Goal: Transaction & Acquisition: Purchase product/service

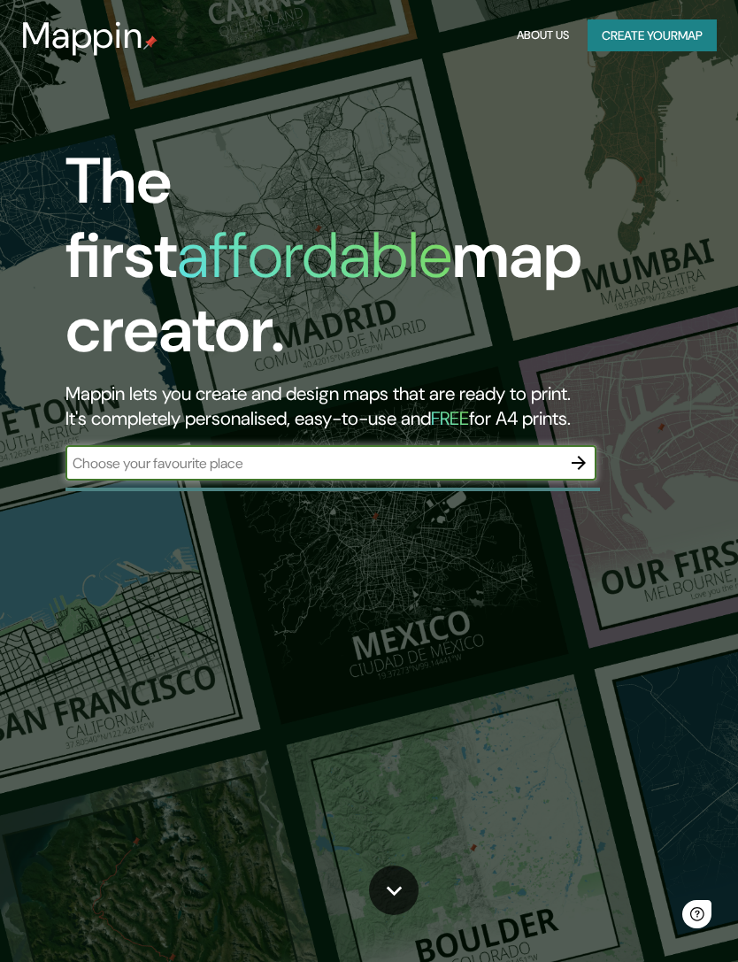
click at [372, 453] on input "text" at bounding box center [313, 463] width 496 height 20
click at [664, 35] on button "Create your map" at bounding box center [652, 35] width 129 height 33
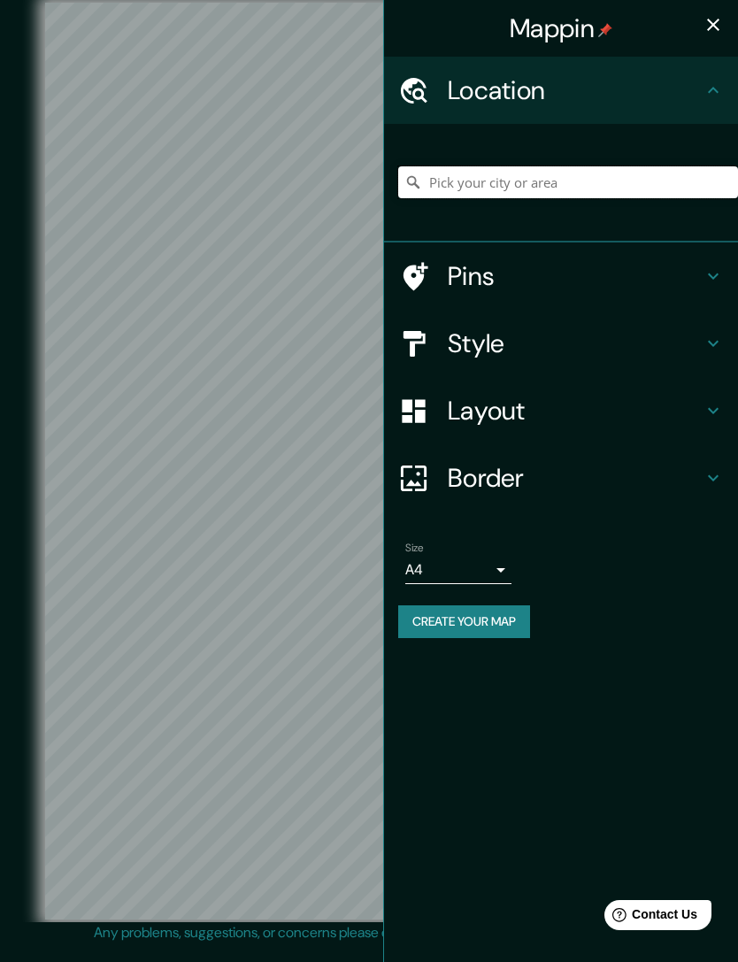
click at [523, 176] on input "Pick your city or area" at bounding box center [568, 182] width 340 height 32
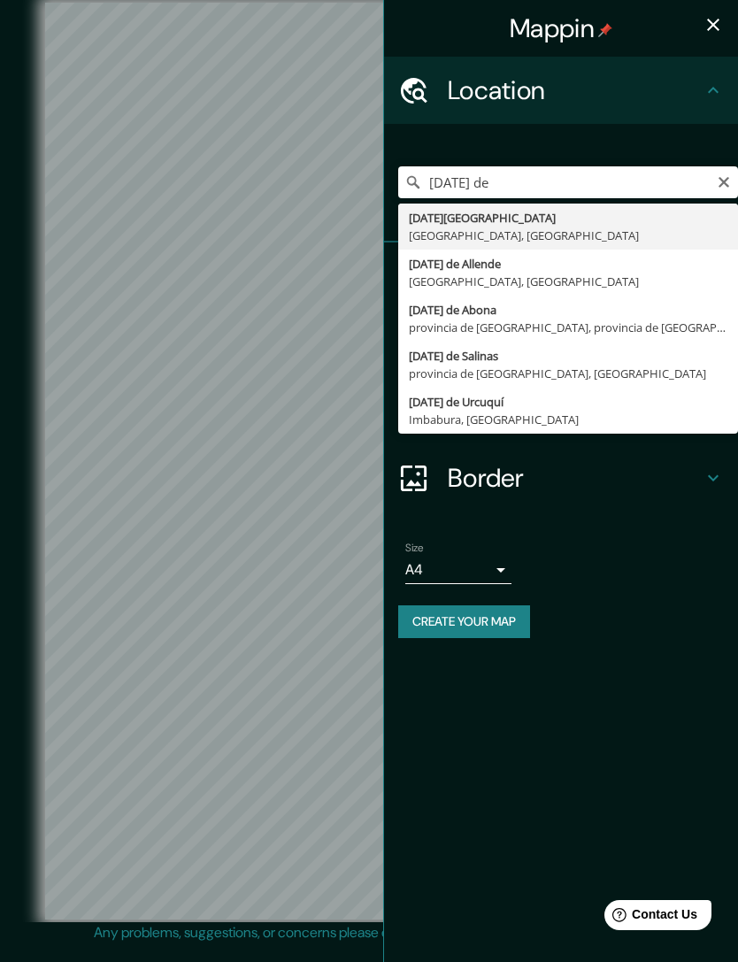
type input "[DATE][GEOGRAPHIC_DATA], [GEOGRAPHIC_DATA], [GEOGRAPHIC_DATA]"
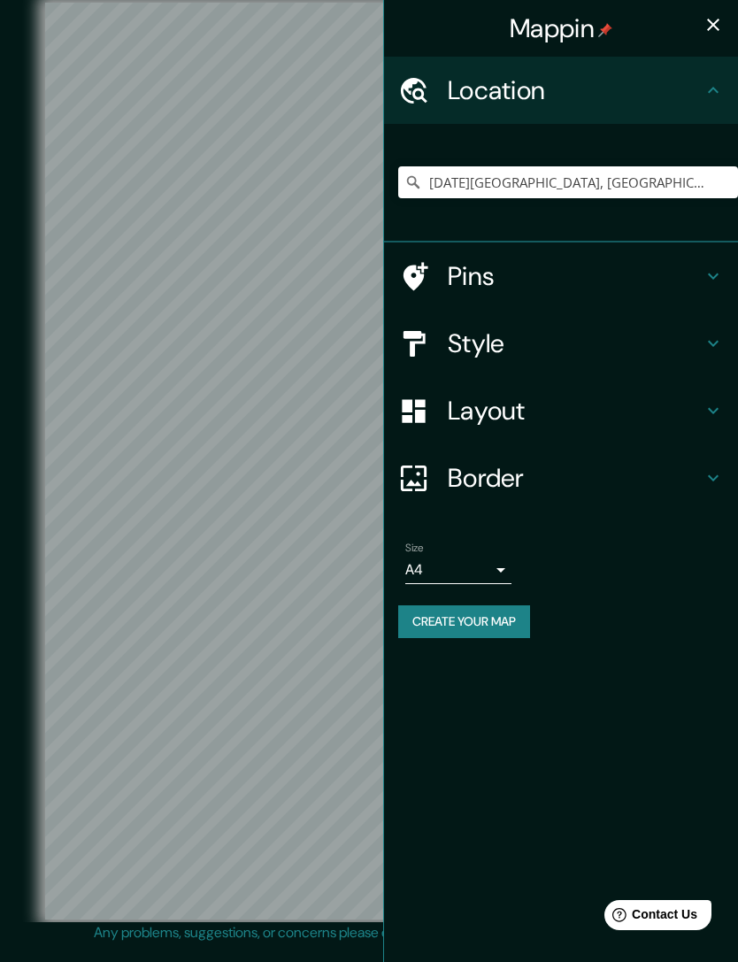
click at [717, 10] on button "button" at bounding box center [713, 24] width 35 height 35
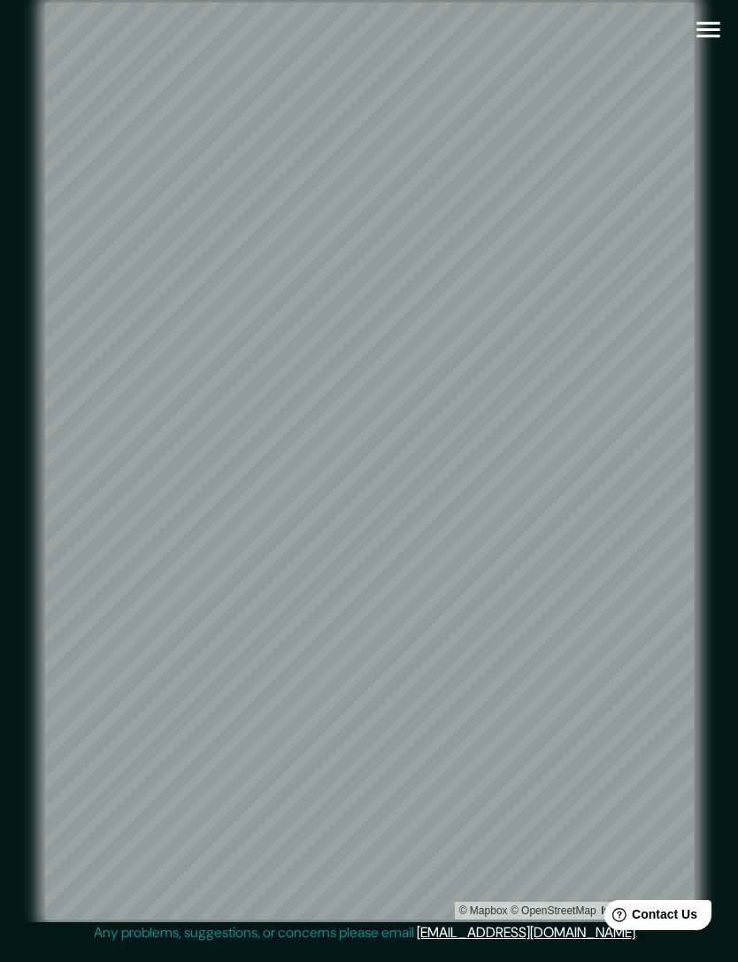
click at [726, 22] on button "button" at bounding box center [708, 29] width 45 height 45
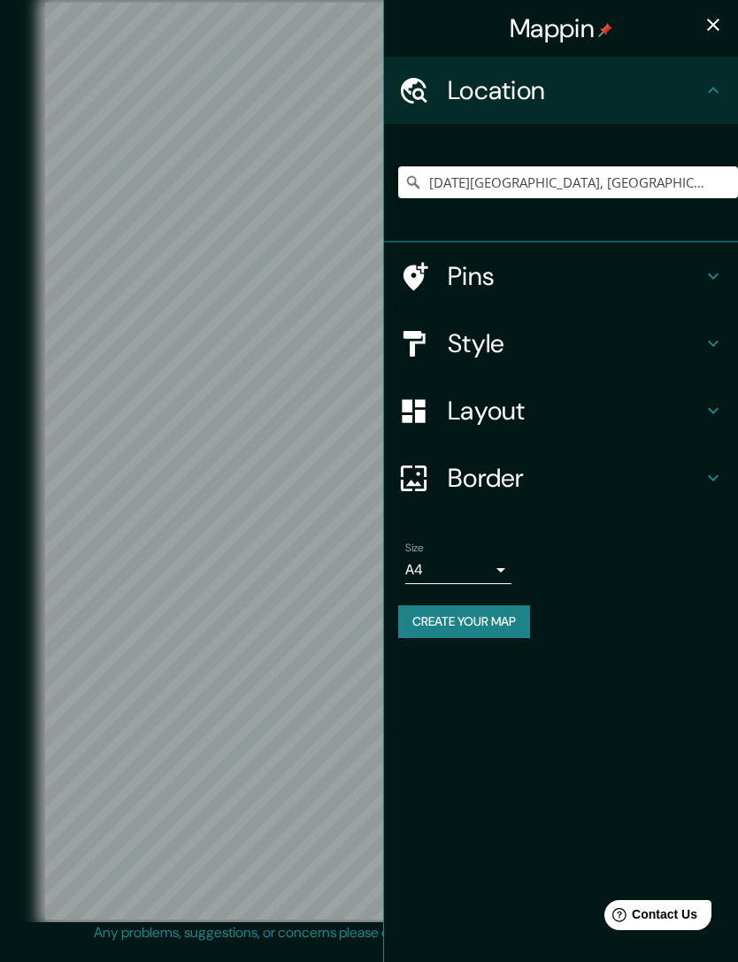
click at [705, 320] on div "Style" at bounding box center [561, 343] width 354 height 67
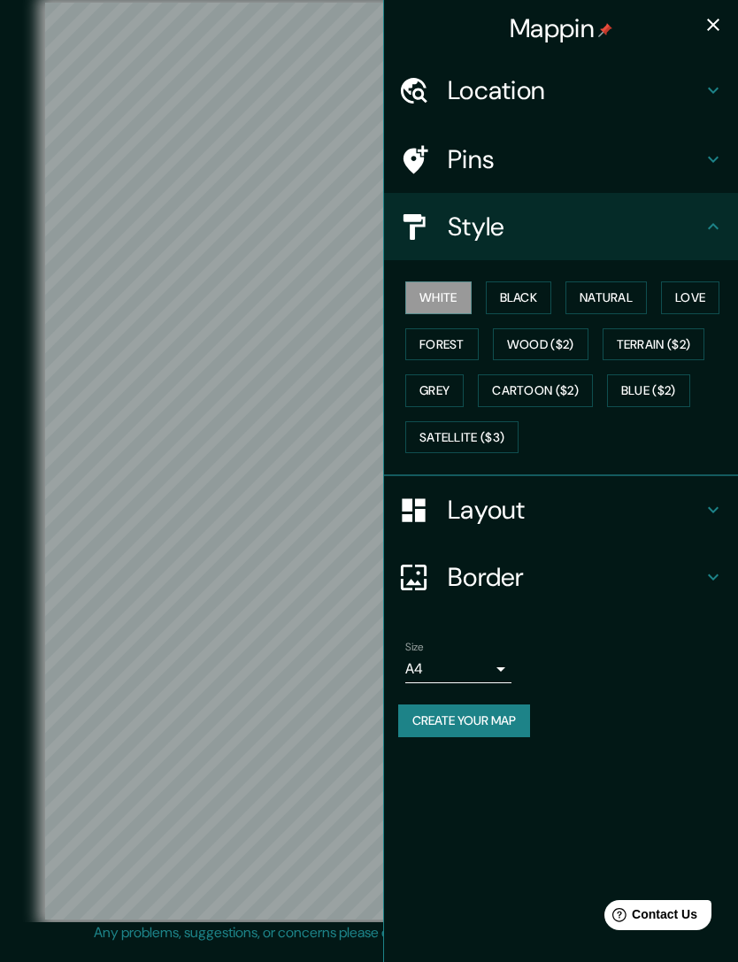
click at [608, 287] on button "Natural" at bounding box center [605, 297] width 81 height 33
click at [493, 428] on button "Satellite ($3)" at bounding box center [461, 437] width 113 height 33
click at [727, 25] on button "button" at bounding box center [713, 24] width 35 height 35
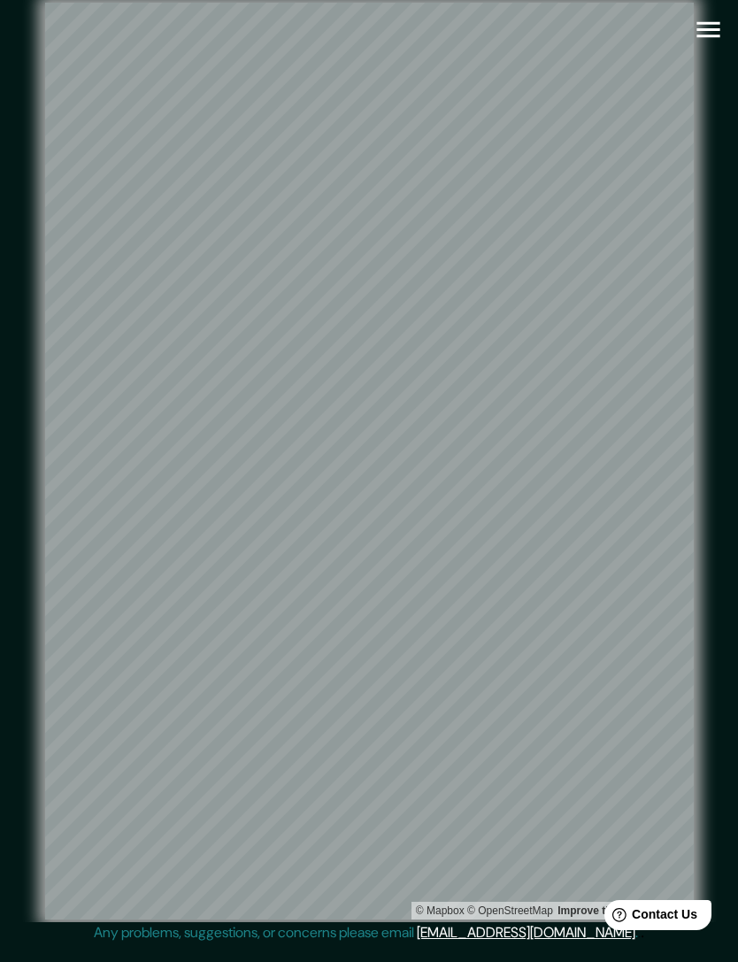
click at [714, 22] on icon "button" at bounding box center [707, 30] width 23 height 16
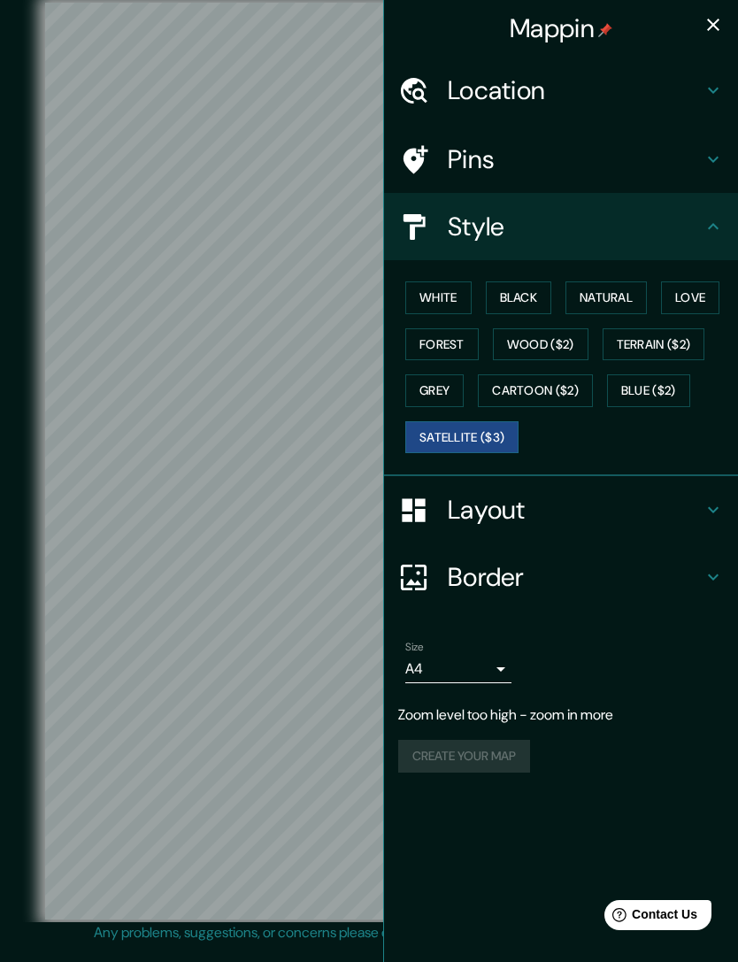
click at [657, 71] on div "Location" at bounding box center [561, 90] width 354 height 67
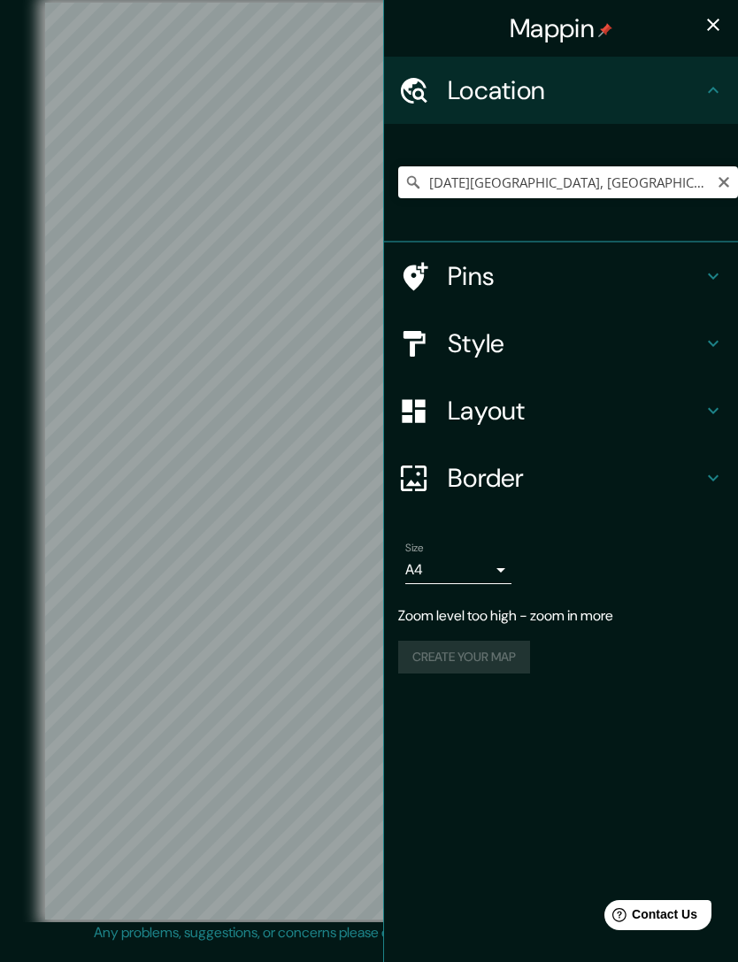
click at [730, 184] on icon "Clear" at bounding box center [724, 182] width 14 height 14
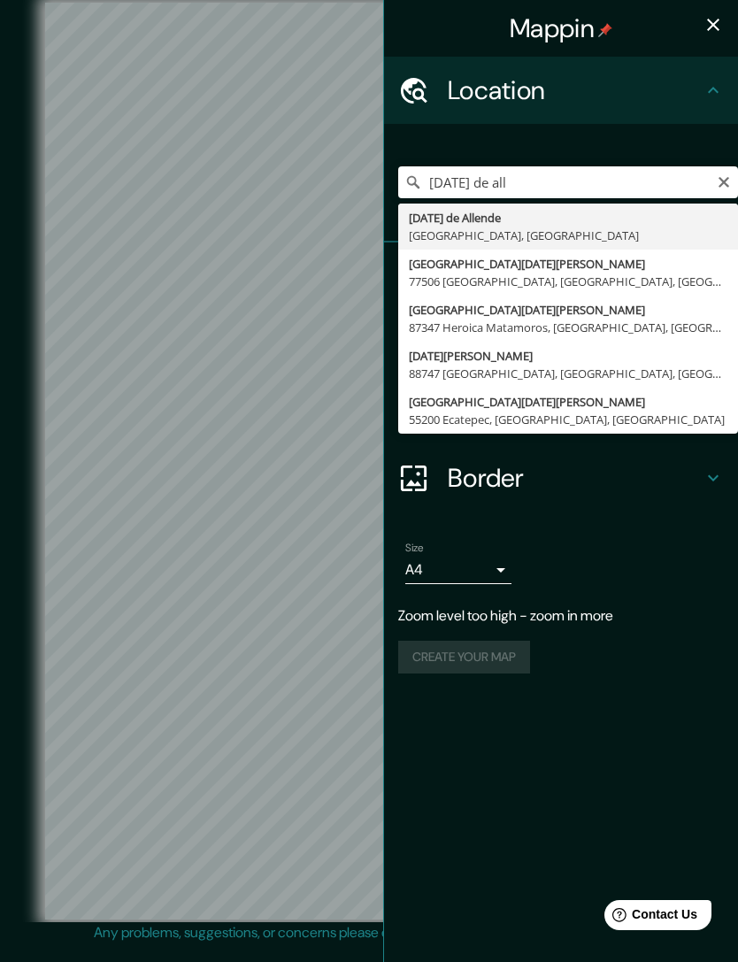
type input "[DATE][GEOGRAPHIC_DATA], [GEOGRAPHIC_DATA], [GEOGRAPHIC_DATA]"
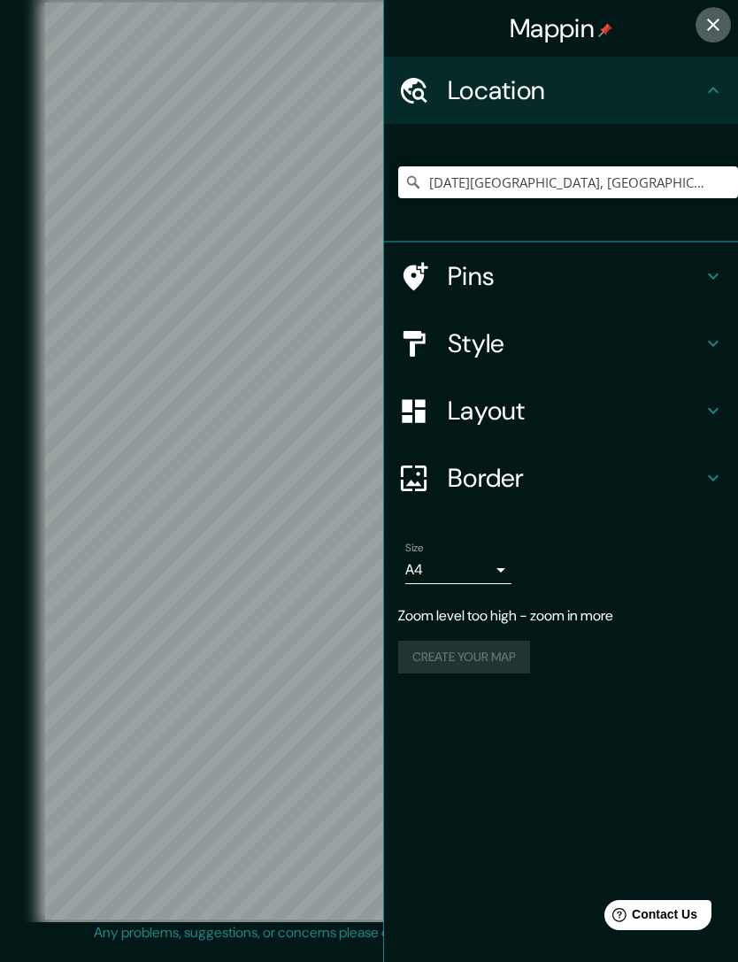
click at [719, 26] on icon "button" at bounding box center [713, 24] width 21 height 21
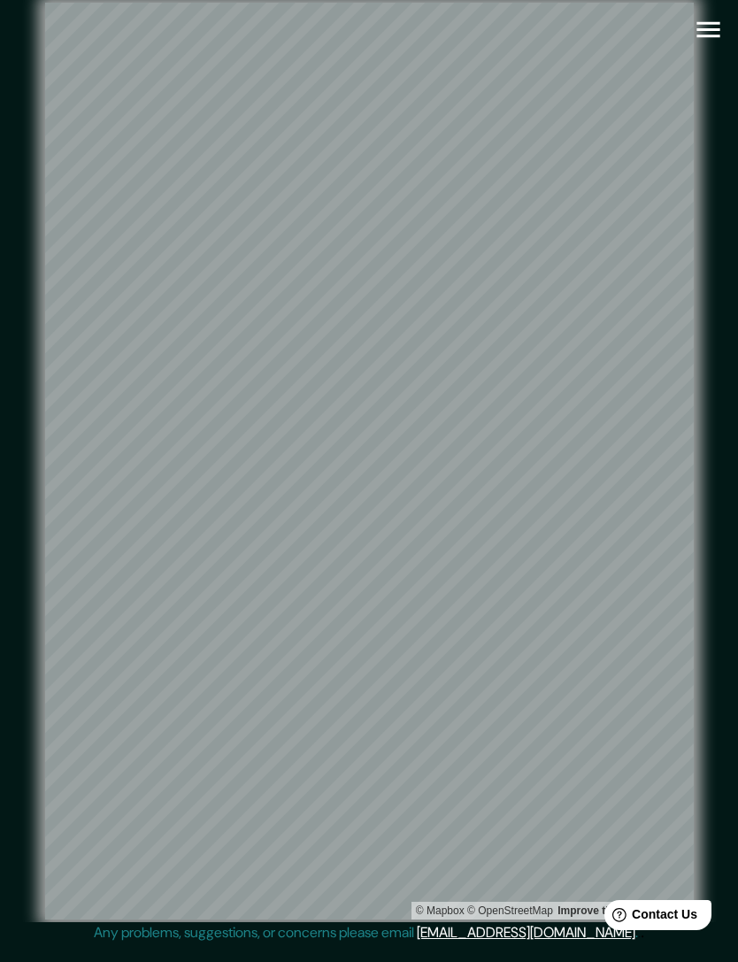
click at [709, 33] on icon "button" at bounding box center [708, 29] width 31 height 31
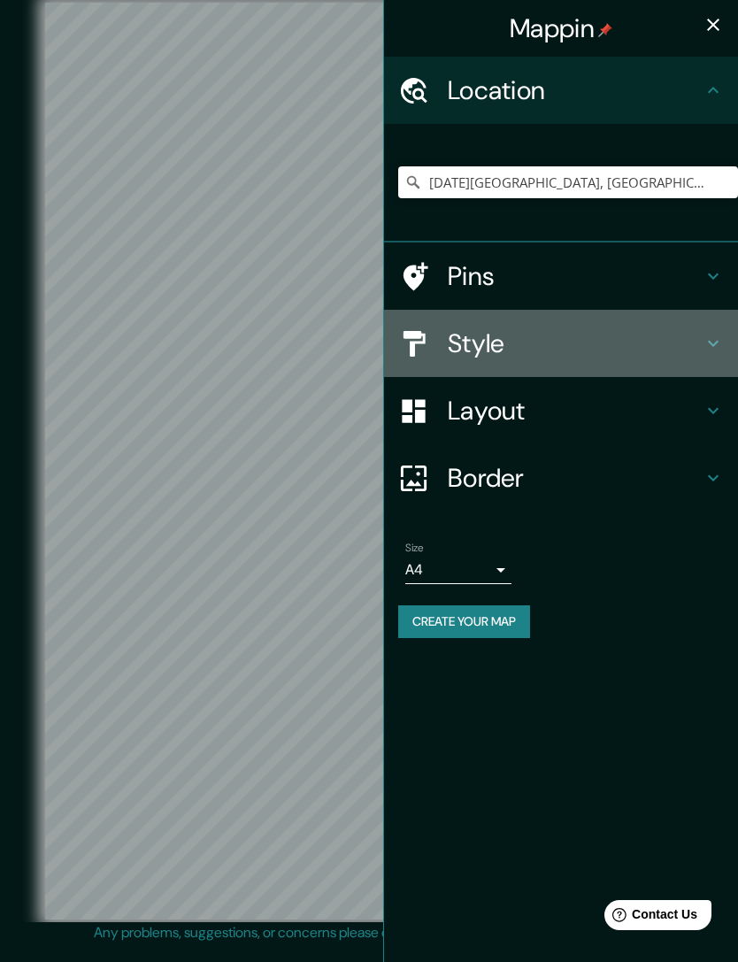
click at [551, 345] on h4 "Style" at bounding box center [575, 343] width 255 height 32
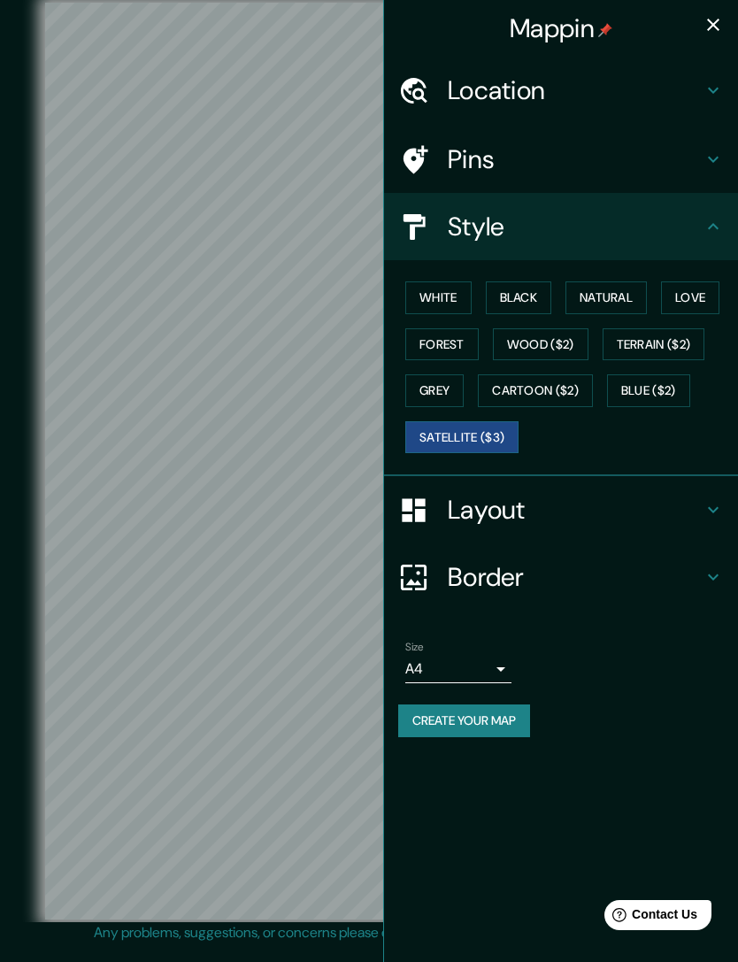
click at [697, 284] on button "Love" at bounding box center [690, 297] width 58 height 33
click at [726, 26] on button "button" at bounding box center [713, 24] width 35 height 35
